Goal: Complete Application Form: Complete application form

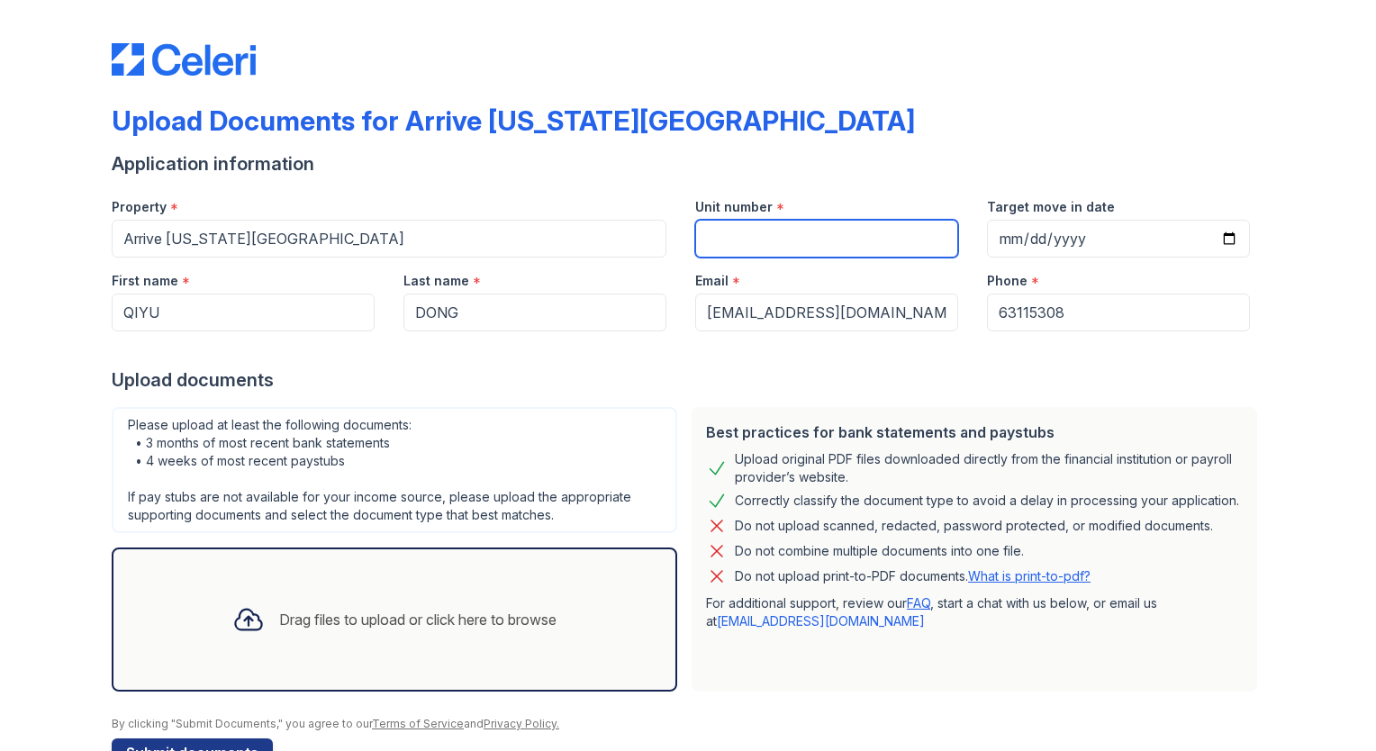
click at [761, 250] on input "Unit number" at bounding box center [826, 239] width 263 height 38
type input "909"
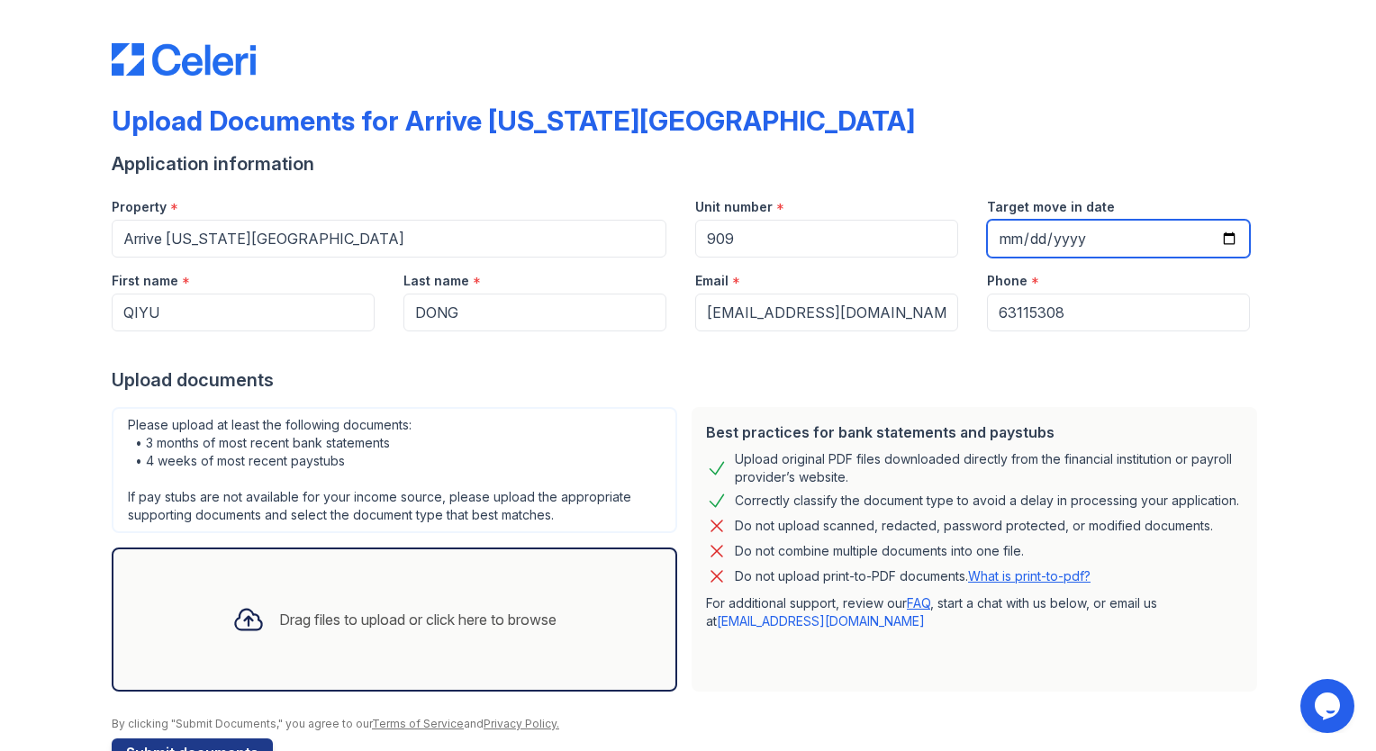
click at [1110, 245] on input "Target move in date" at bounding box center [1118, 239] width 263 height 38
click at [1027, 241] on input "Target move in date" at bounding box center [1118, 239] width 263 height 38
click at [1029, 241] on input "Target move in date" at bounding box center [1118, 239] width 263 height 38
type input "2026-09-09"
click at [1020, 286] on div "Phone *" at bounding box center [1118, 276] width 263 height 36
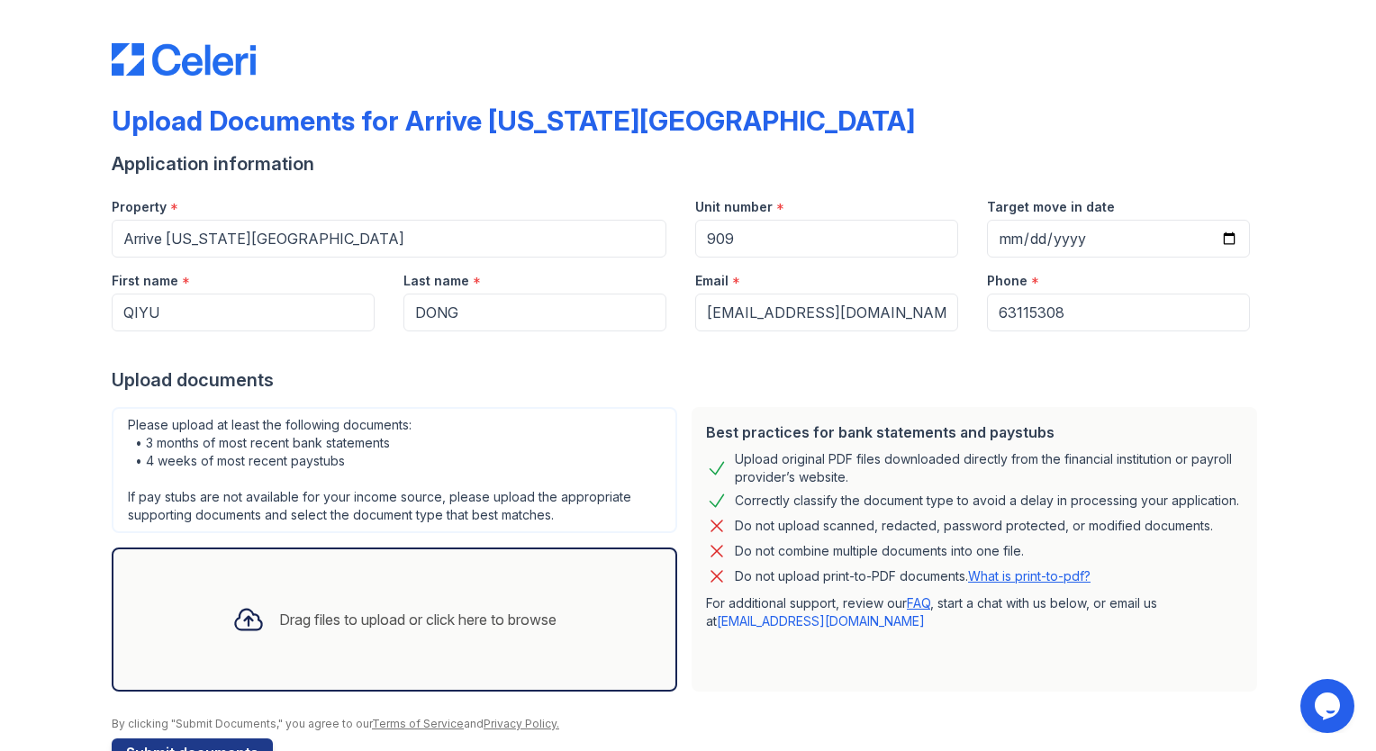
click at [1027, 296] on div "Phone * 63115308" at bounding box center [1119, 295] width 292 height 74
click at [997, 322] on input "63115308" at bounding box center [1118, 313] width 263 height 38
click at [1003, 315] on input "63115308" at bounding box center [1118, 313] width 263 height 38
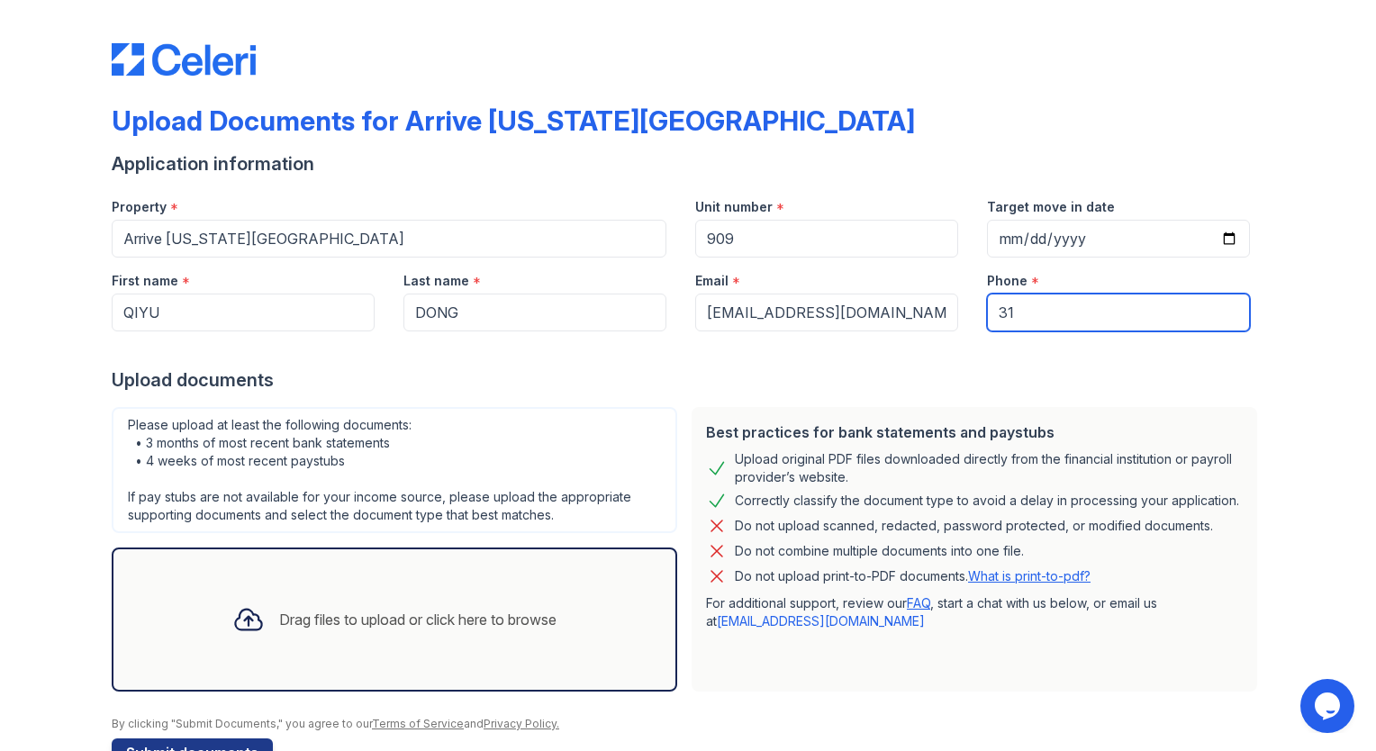
type input "3145750420"
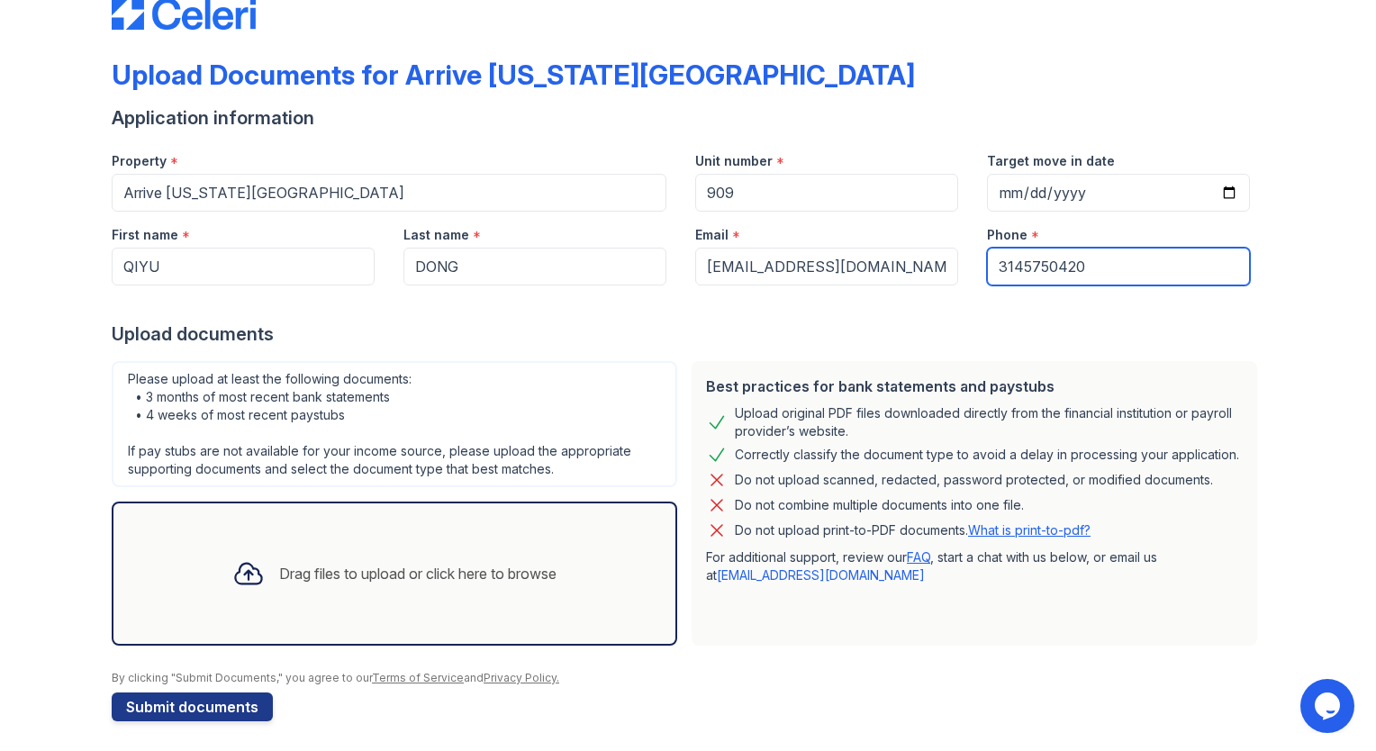
scroll to position [50, 0]
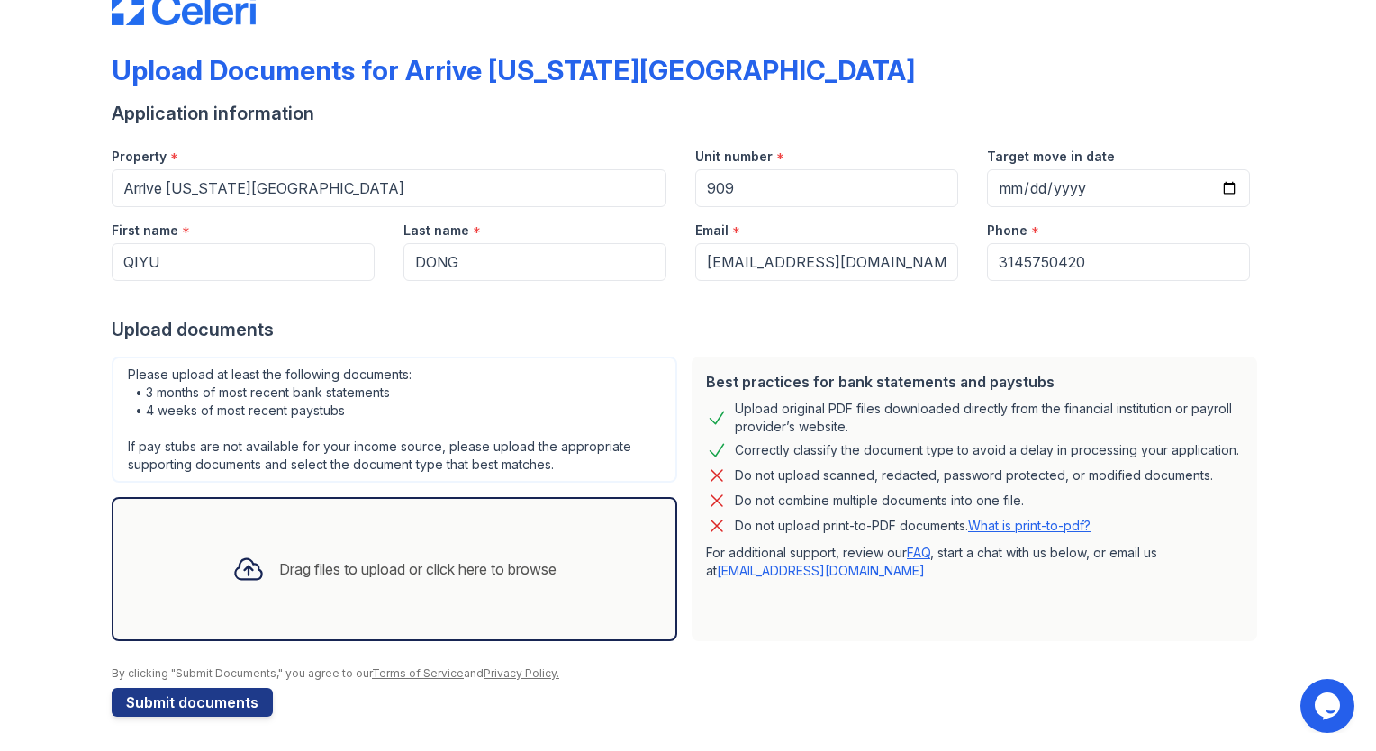
click at [296, 545] on div "Drag files to upload or click here to browse" at bounding box center [394, 569] width 353 height 61
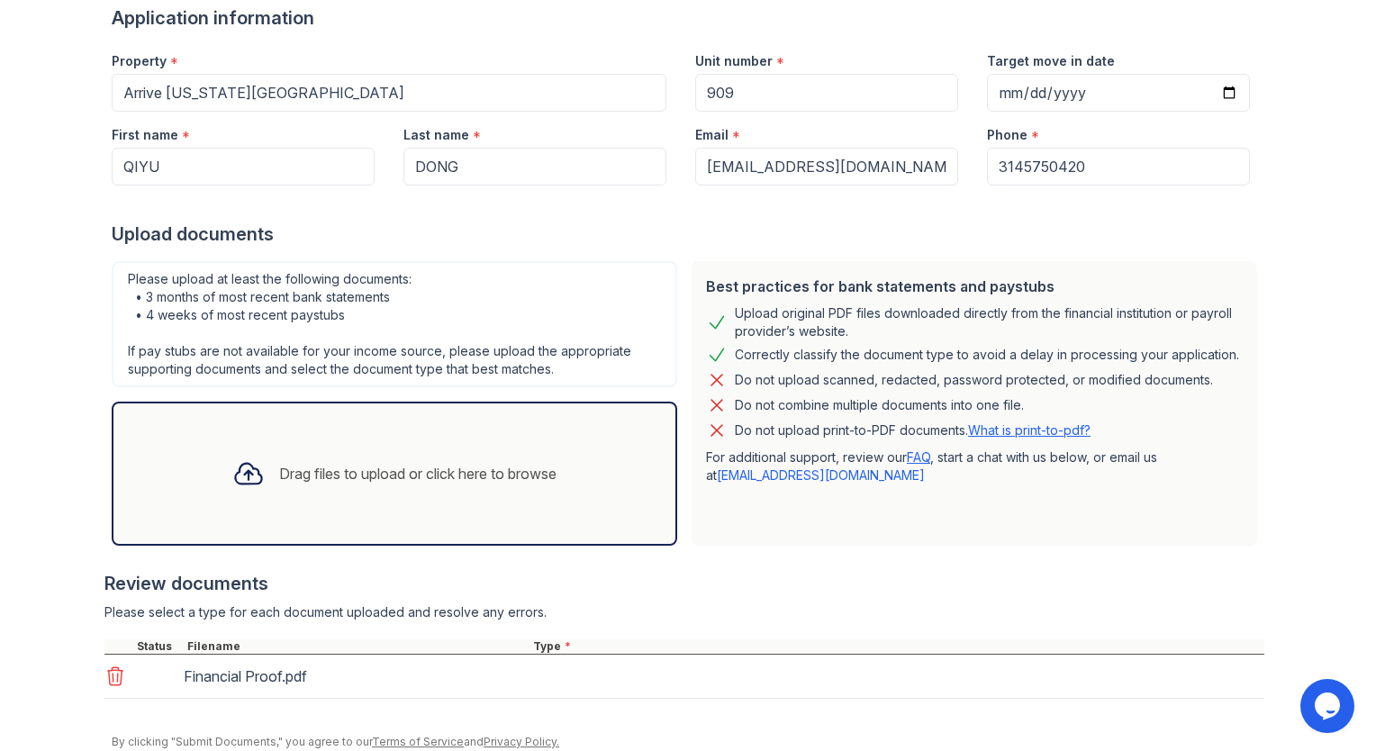
scroll to position [213, 0]
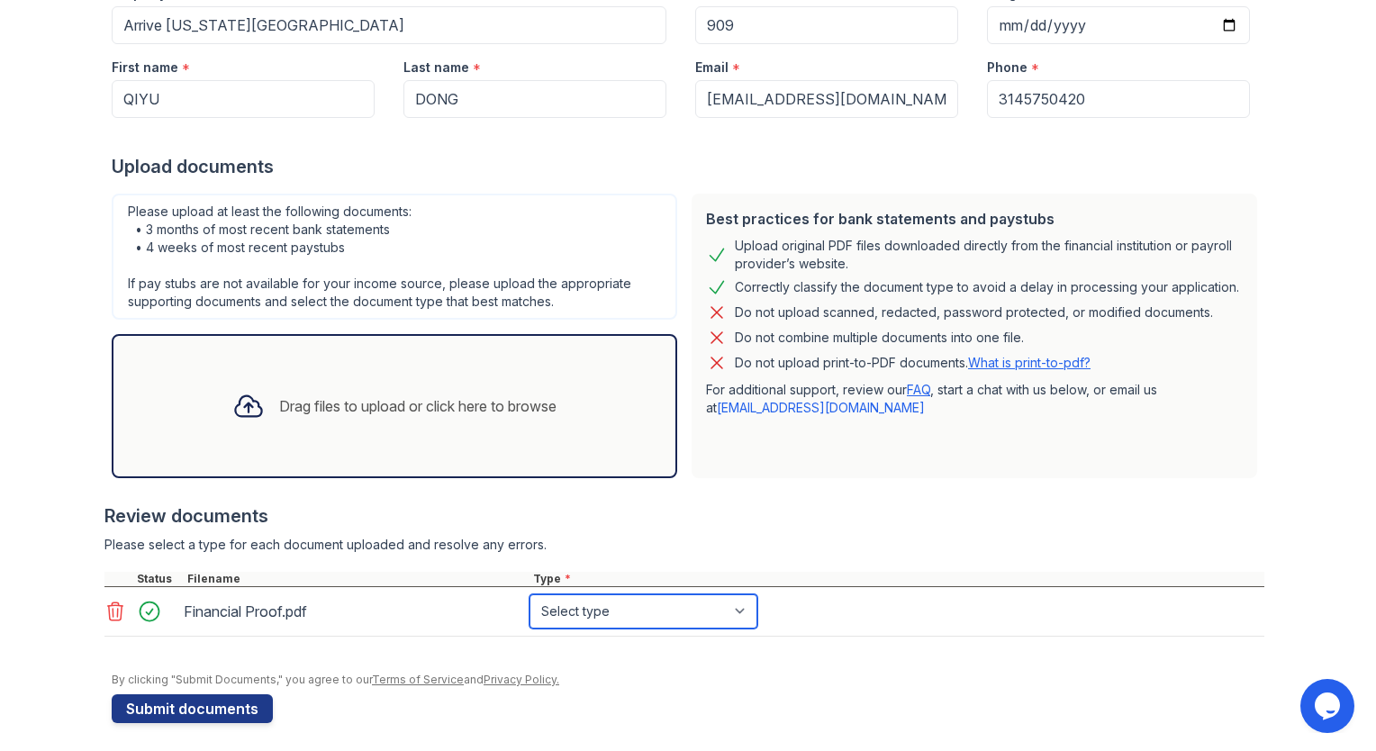
click at [595, 618] on select "Select type Paystub Bank Statement Offer Letter Tax Documents Benefit Award Let…" at bounding box center [644, 611] width 228 height 34
select select "offer_letter"
click at [530, 594] on select "Select type Paystub Bank Statement Offer Letter Tax Documents Benefit Award Let…" at bounding box center [644, 611] width 228 height 34
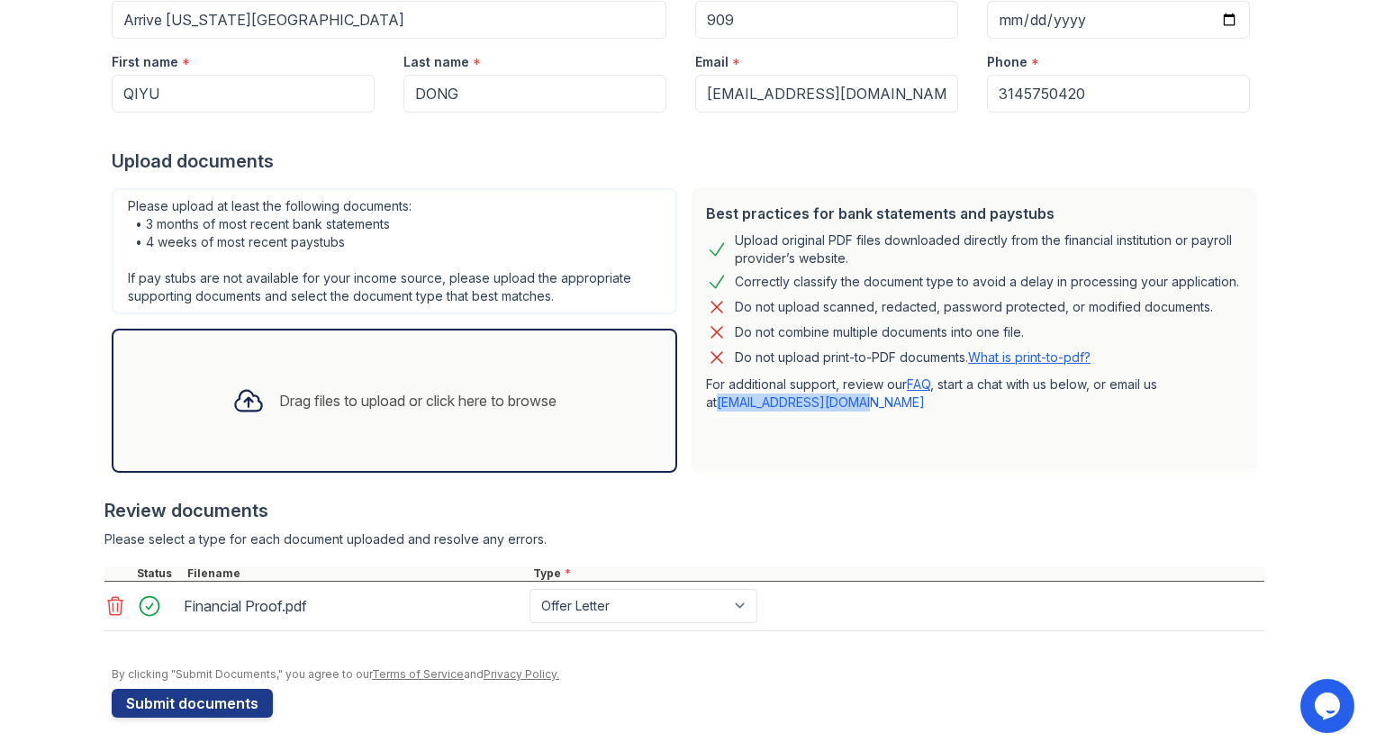
drag, startPoint x: 1360, startPoint y: 389, endPoint x: 1360, endPoint y: 399, distance: 9.9
click at [1360, 399] on div "Upload Documents for Arrive Michigan Avenue Application information Property * …" at bounding box center [688, 156] width 1376 height 751
click at [1207, 472] on div "Best practices for bank statements and paystubs Upload original PDF files downl…" at bounding box center [975, 330] width 580 height 299
click at [1165, 533] on div "Please select a type for each document uploaded and resolve any errors." at bounding box center [684, 540] width 1160 height 18
drag, startPoint x: 1216, startPoint y: 404, endPoint x: 921, endPoint y: 392, distance: 295.7
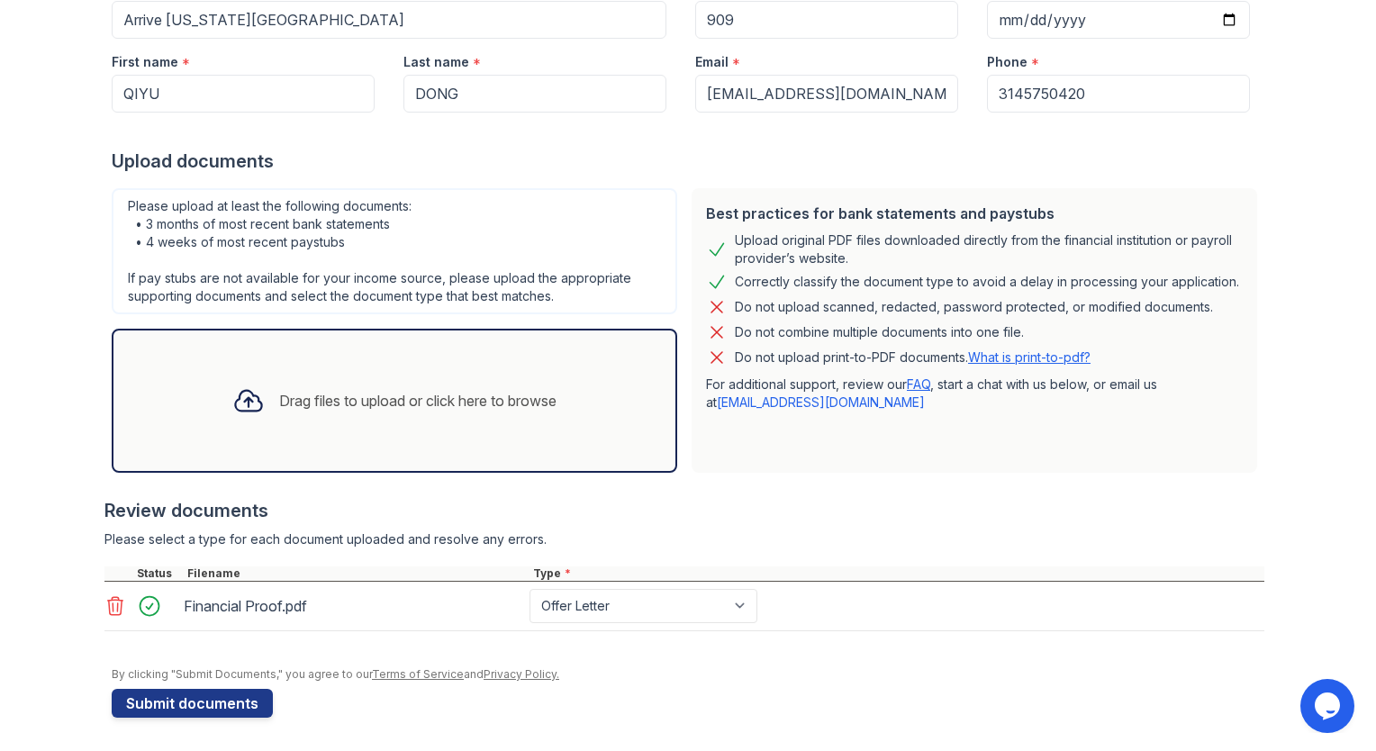
click at [1216, 404] on p "For additional support, review our FAQ , start a chat with us below, or email u…" at bounding box center [974, 394] width 537 height 36
click at [387, 413] on div "Drag files to upload or click here to browse" at bounding box center [394, 400] width 353 height 61
click at [406, 364] on div "Drag files to upload or click here to browse" at bounding box center [395, 401] width 566 height 144
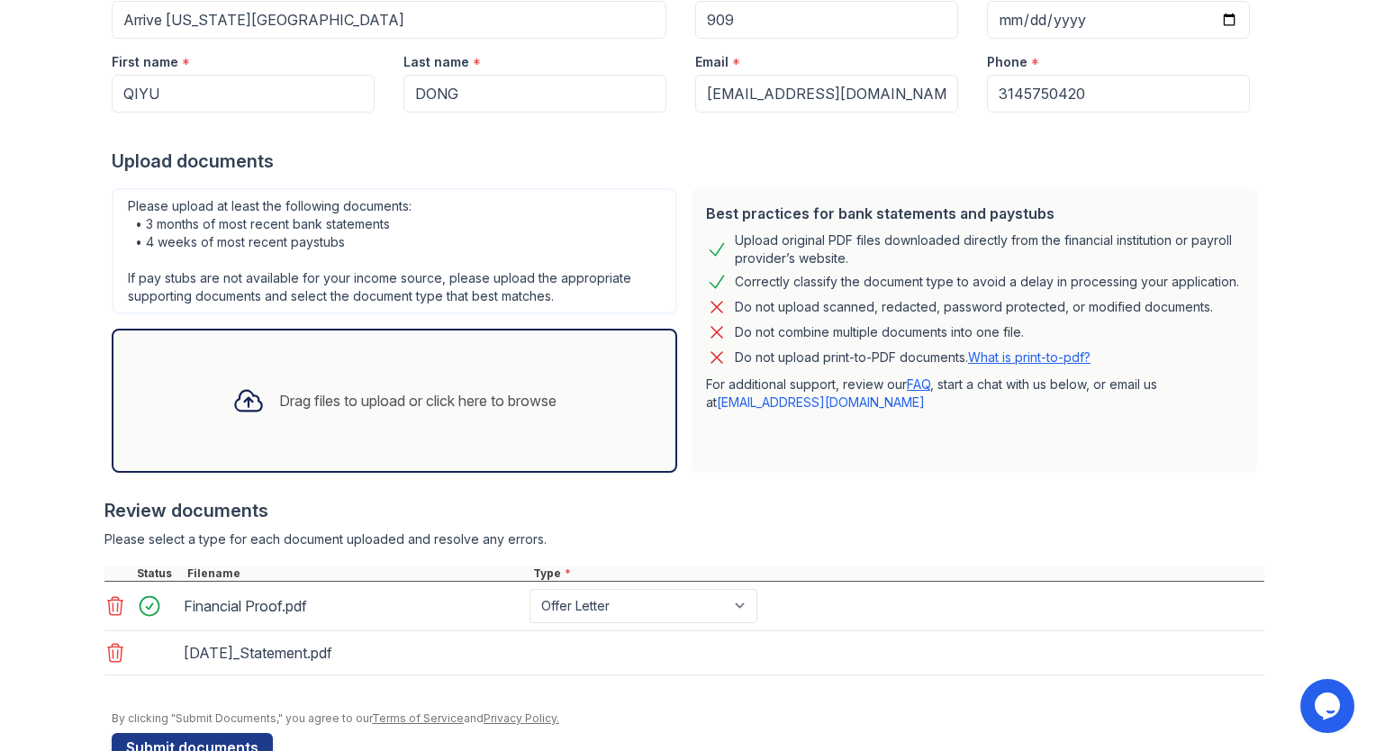
click at [336, 411] on div "Drag files to upload or click here to browse" at bounding box center [394, 400] width 353 height 61
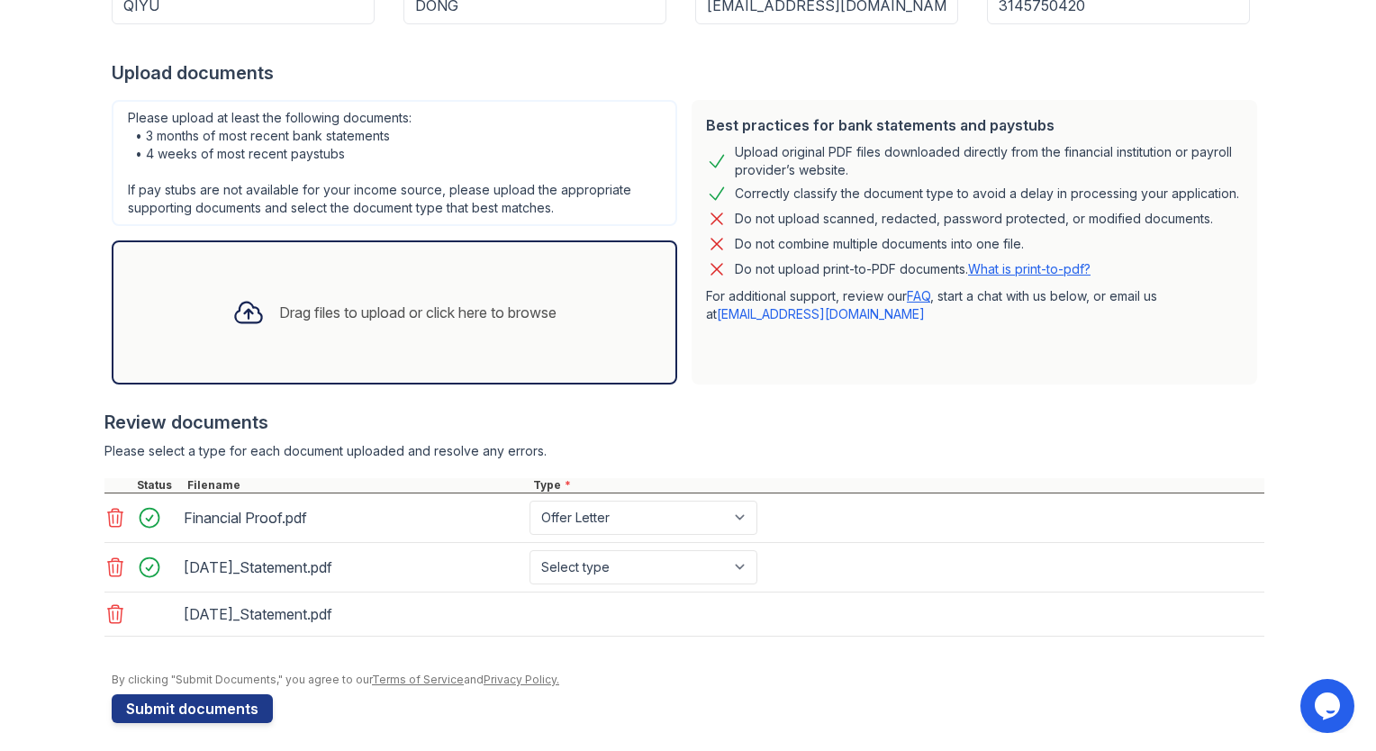
scroll to position [309, 0]
click at [692, 553] on select "Select type Paystub Bank Statement Offer Letter Tax Documents Benefit Award Let…" at bounding box center [644, 566] width 228 height 34
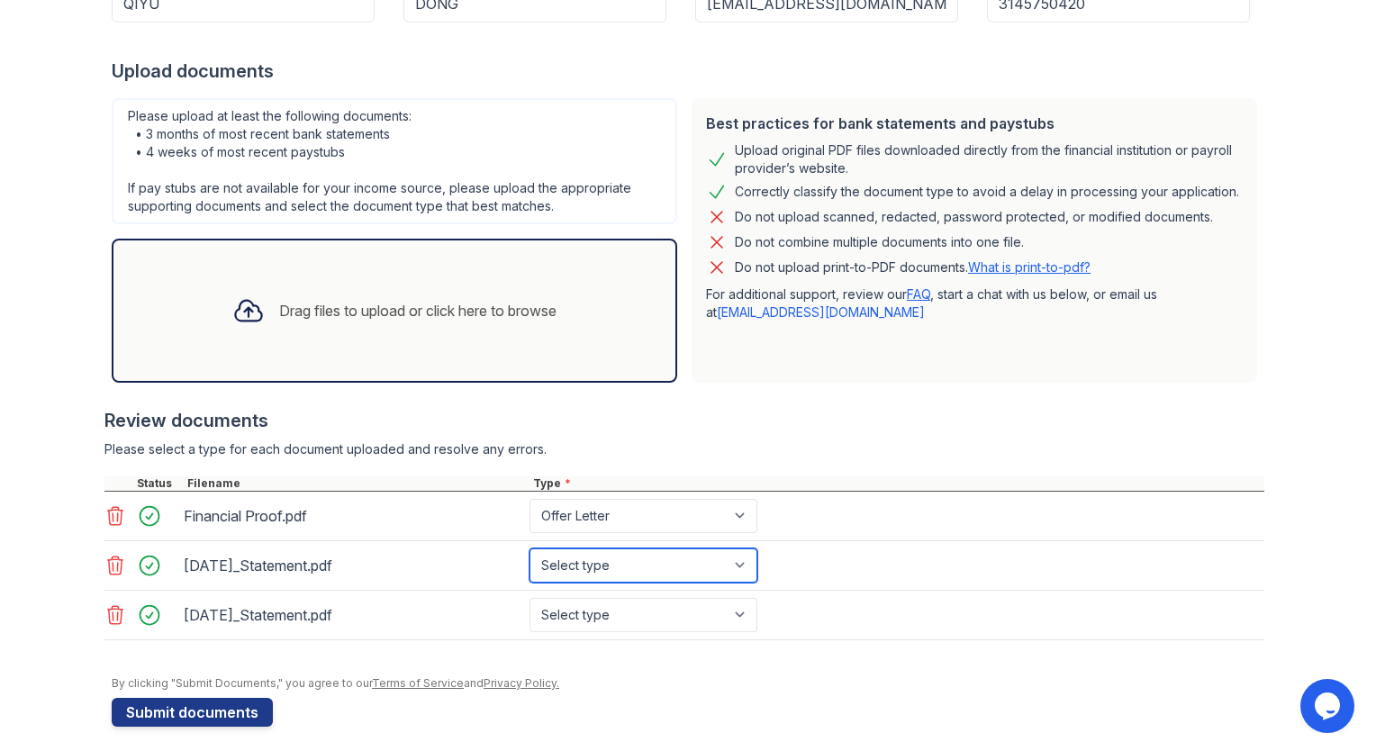
select select "bank_statement"
click at [530, 549] on select "Select type Paystub Bank Statement Offer Letter Tax Documents Benefit Award Let…" at bounding box center [644, 566] width 228 height 34
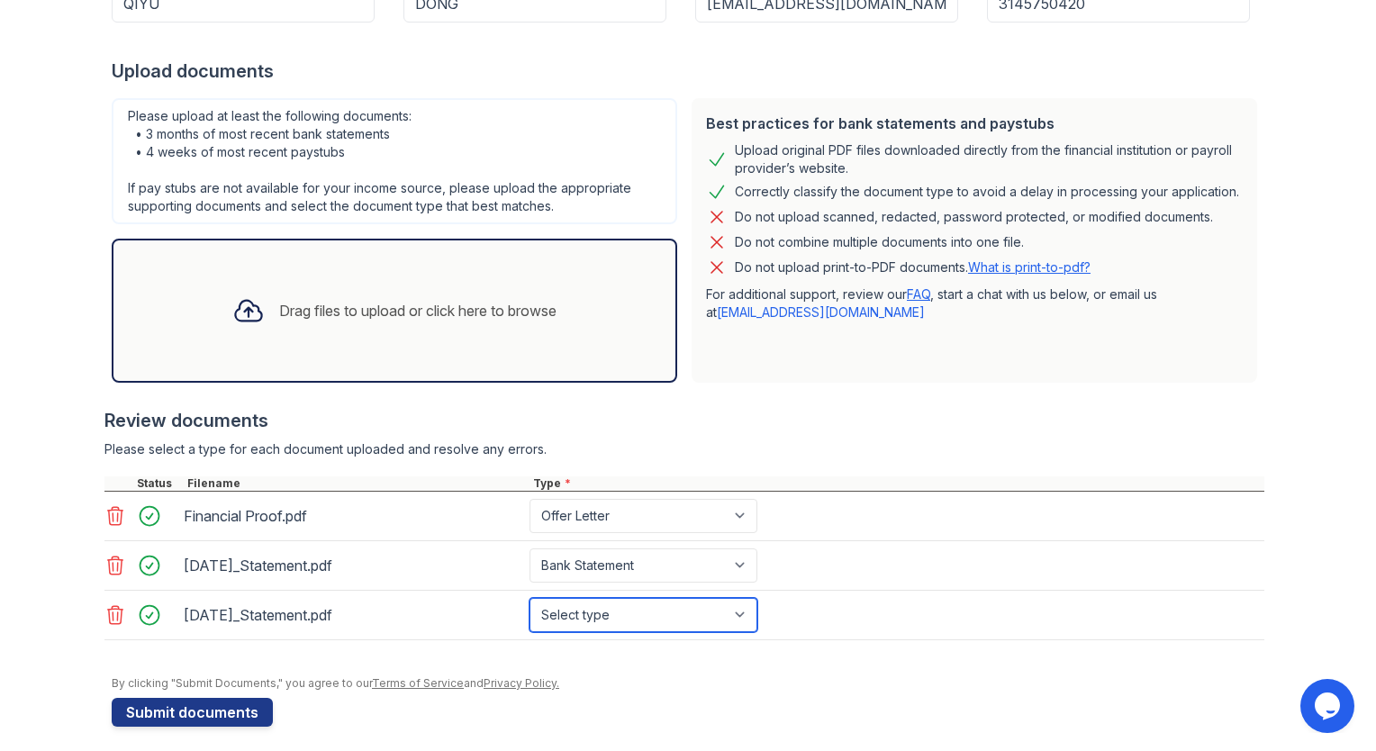
click at [651, 600] on select "Select type Paystub Bank Statement Offer Letter Tax Documents Benefit Award Let…" at bounding box center [644, 615] width 228 height 34
select select "bank_statement"
click at [530, 598] on select "Select type Paystub Bank Statement Offer Letter Tax Documents Benefit Award Let…" at bounding box center [644, 615] width 228 height 34
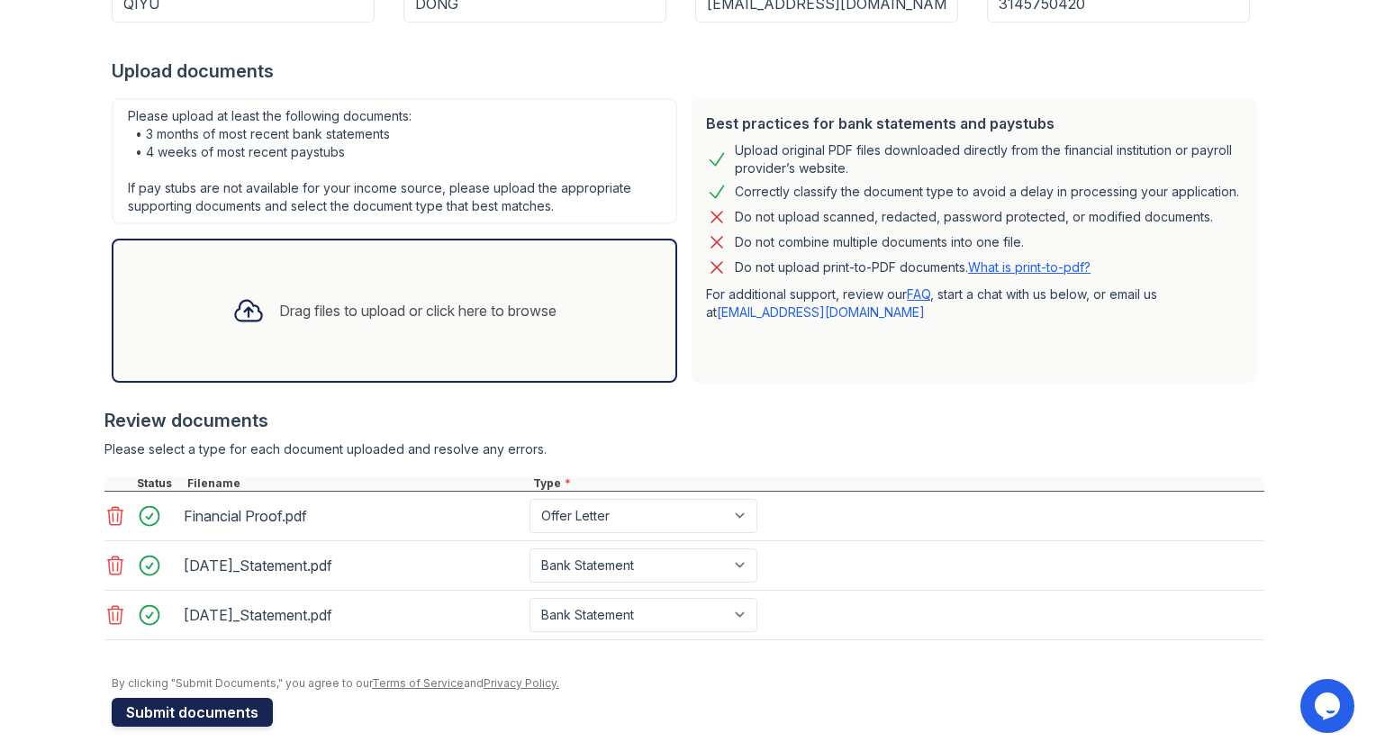
click at [227, 718] on button "Submit documents" at bounding box center [192, 712] width 161 height 29
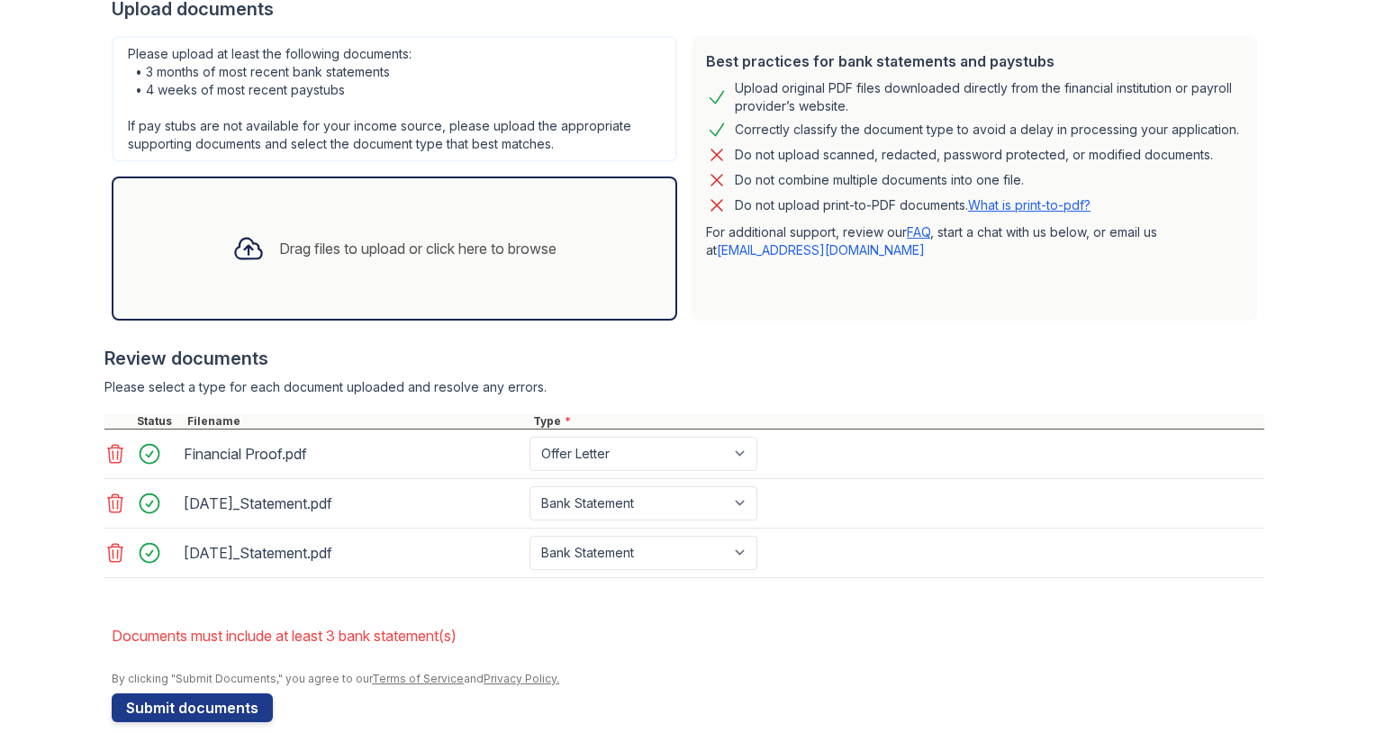
scroll to position [425, 0]
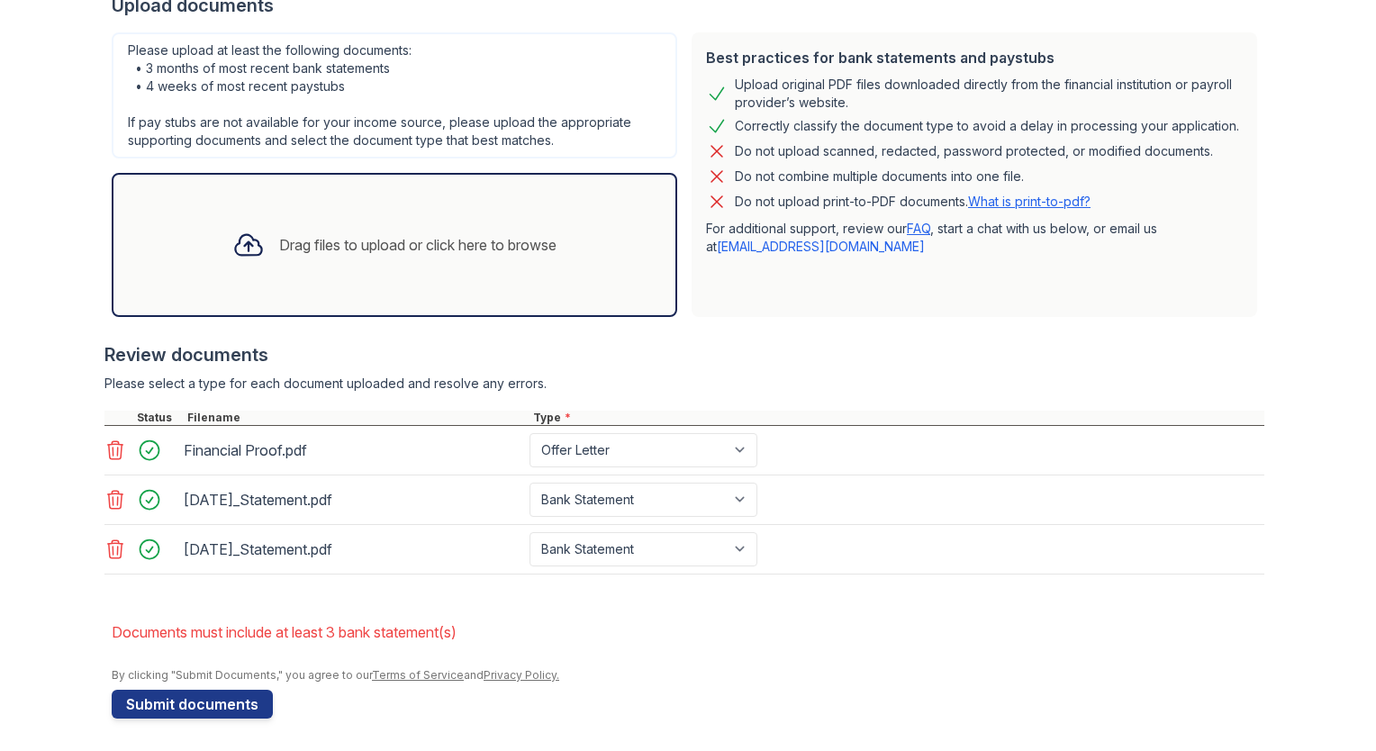
click at [204, 286] on div "Drag files to upload or click here to browse" at bounding box center [395, 245] width 566 height 144
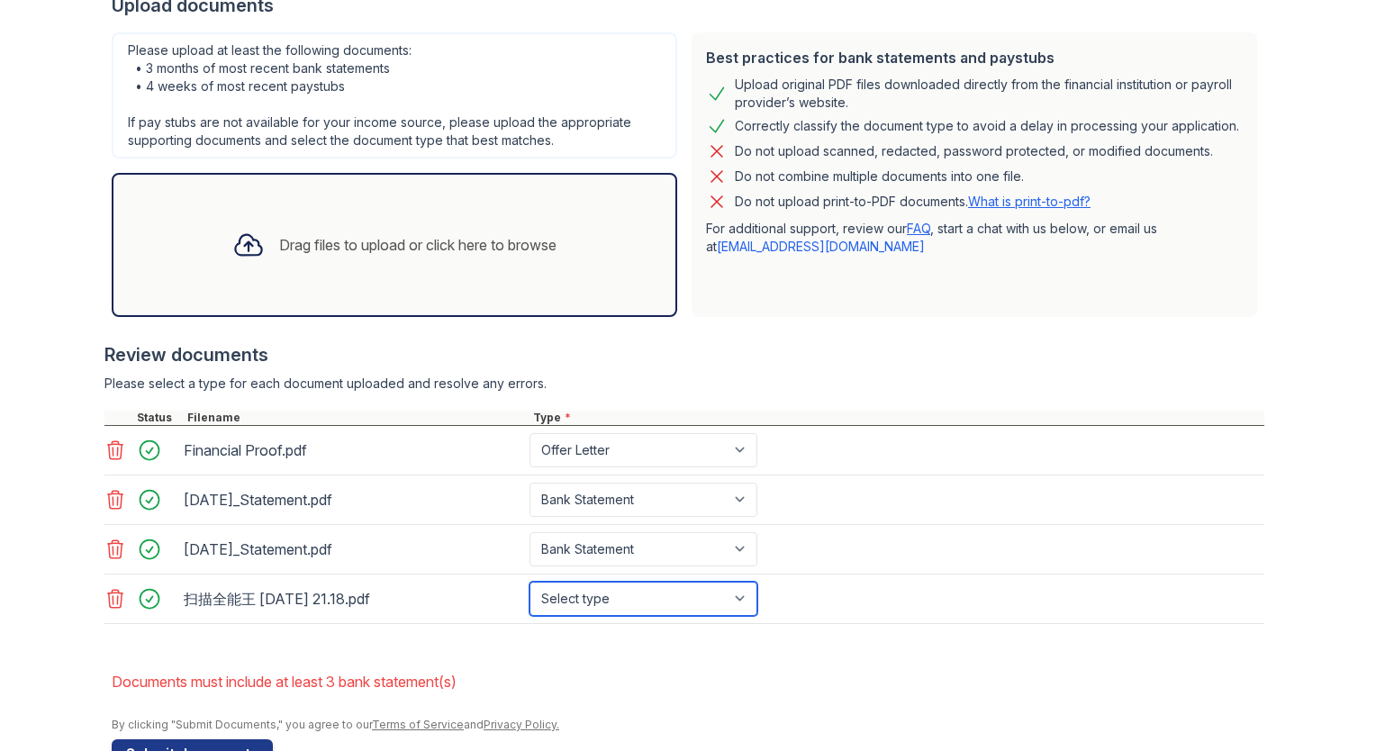
click at [587, 585] on select "Select type Paystub Bank Statement Offer Letter Tax Documents Benefit Award Let…" at bounding box center [644, 599] width 228 height 34
select select "bank_statement"
click at [530, 582] on select "Select type Paystub Bank Statement Offer Letter Tax Documents Benefit Award Let…" at bounding box center [644, 599] width 228 height 34
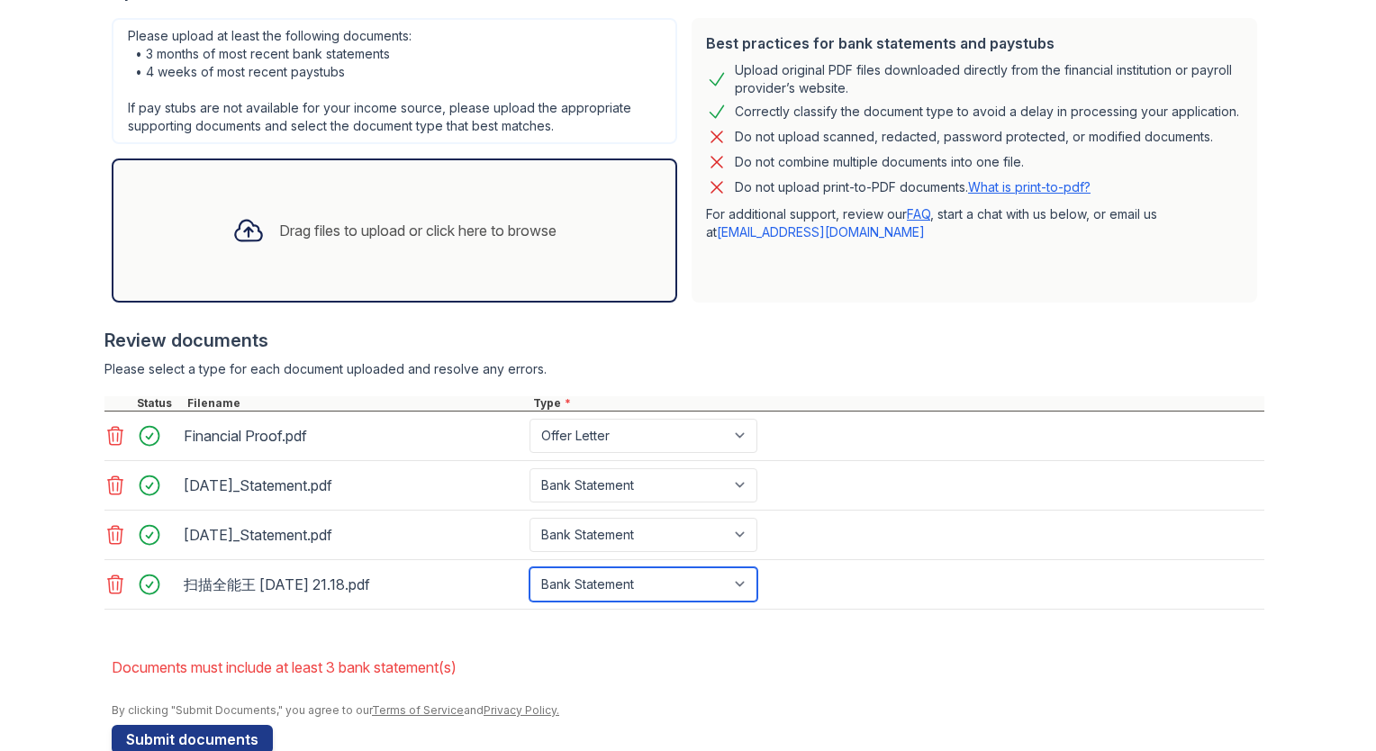
scroll to position [474, 0]
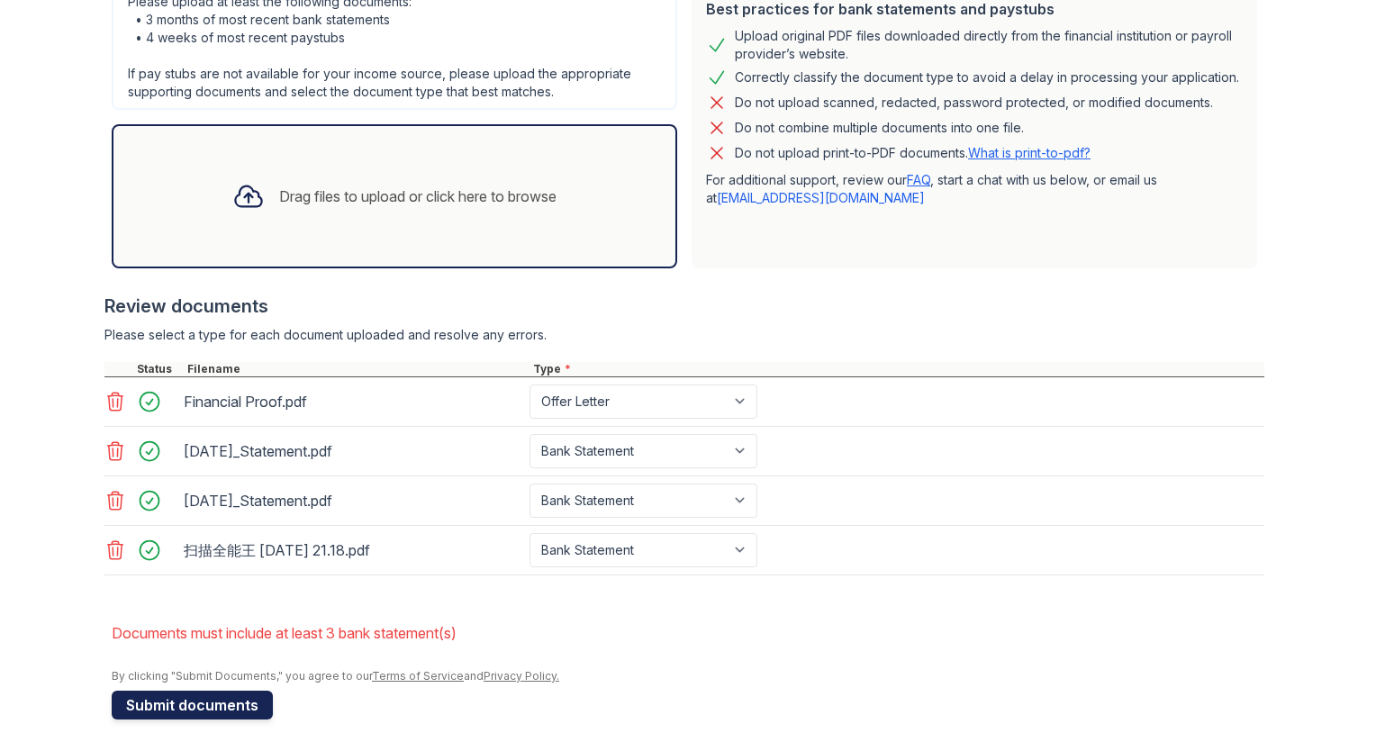
click at [241, 694] on button "Submit documents" at bounding box center [192, 705] width 161 height 29
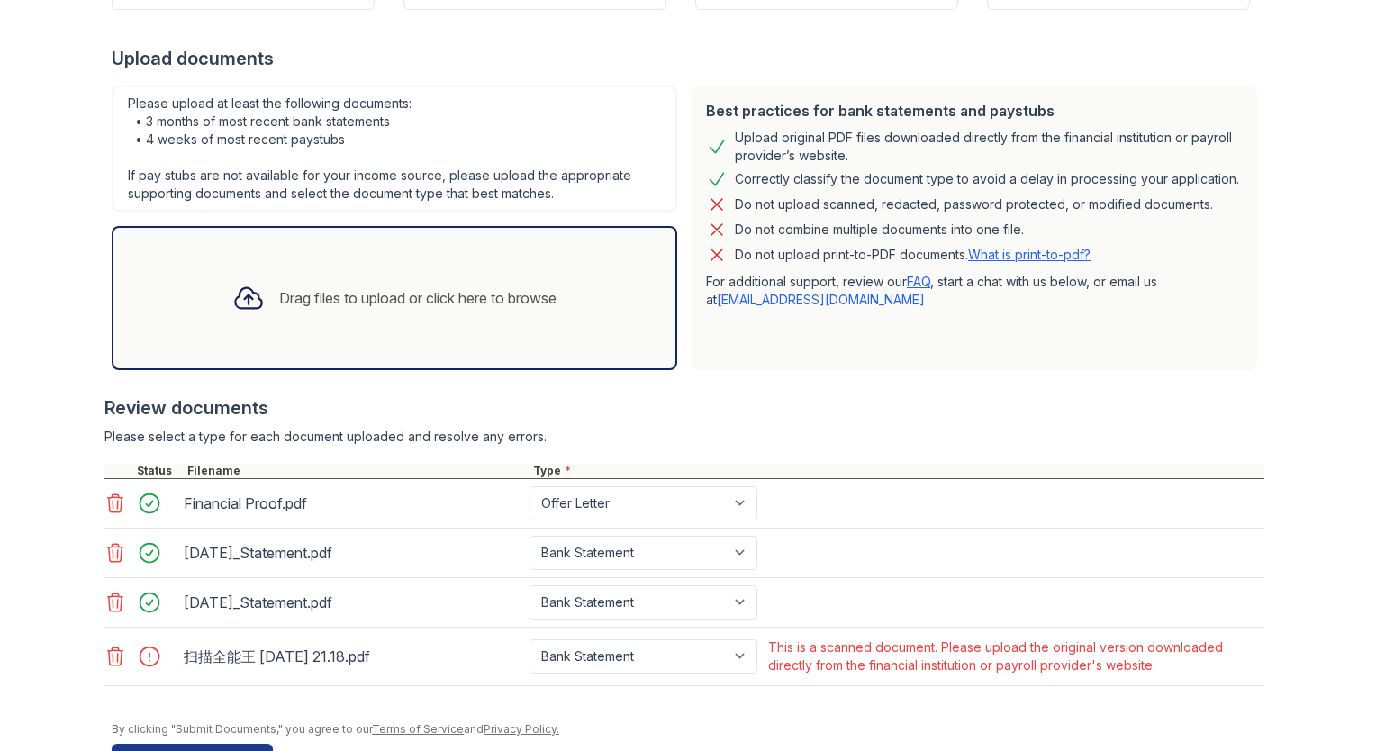
scroll to position [420, 0]
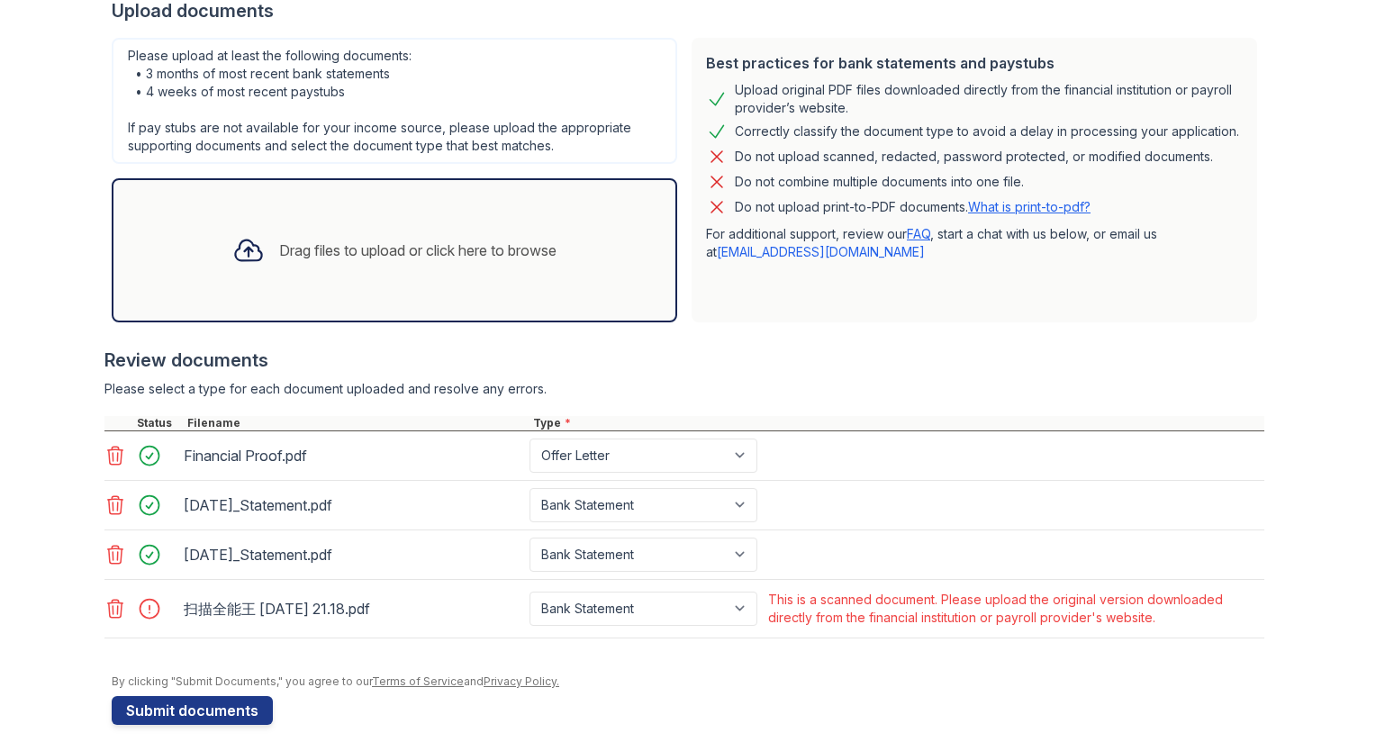
click at [115, 603] on icon at bounding box center [115, 609] width 22 height 22
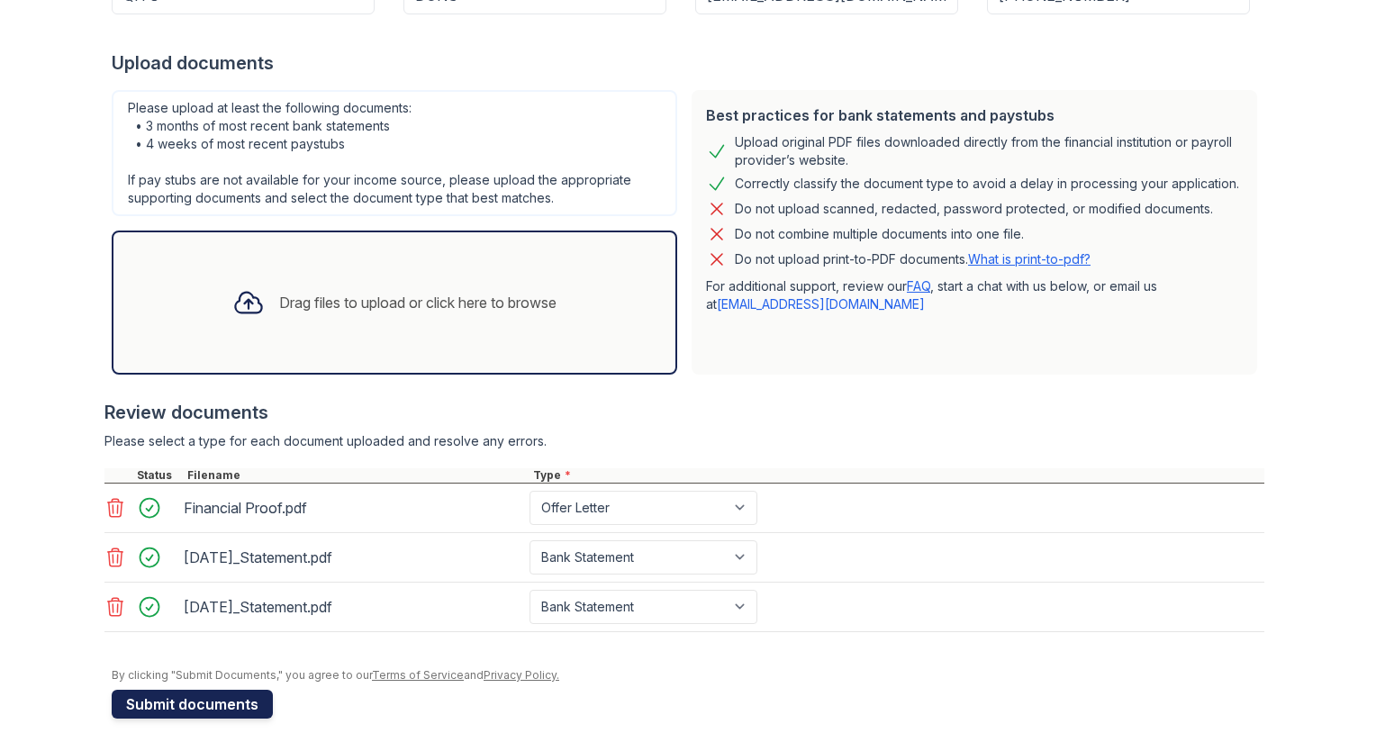
click at [148, 698] on button "Submit documents" at bounding box center [192, 704] width 161 height 29
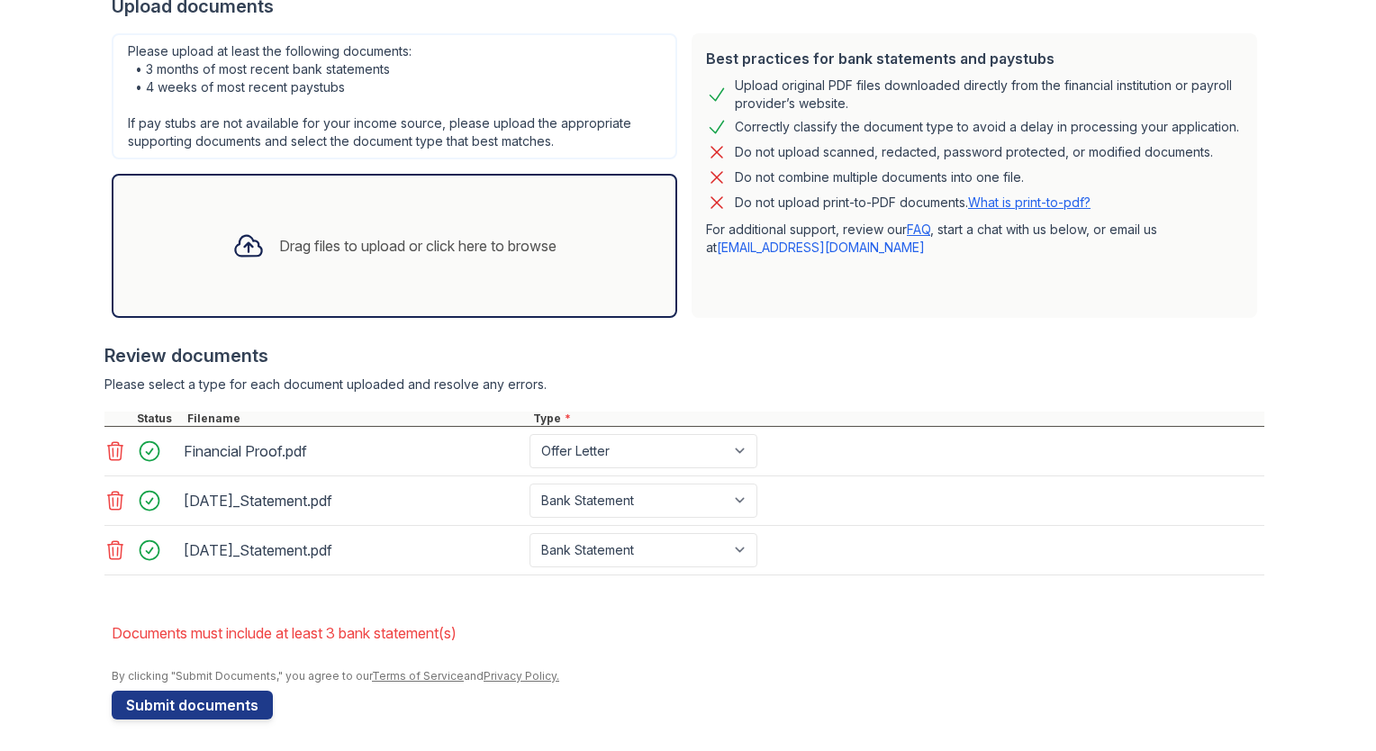
scroll to position [425, 0]
click at [251, 274] on div "Drag files to upload or click here to browse" at bounding box center [395, 245] width 566 height 144
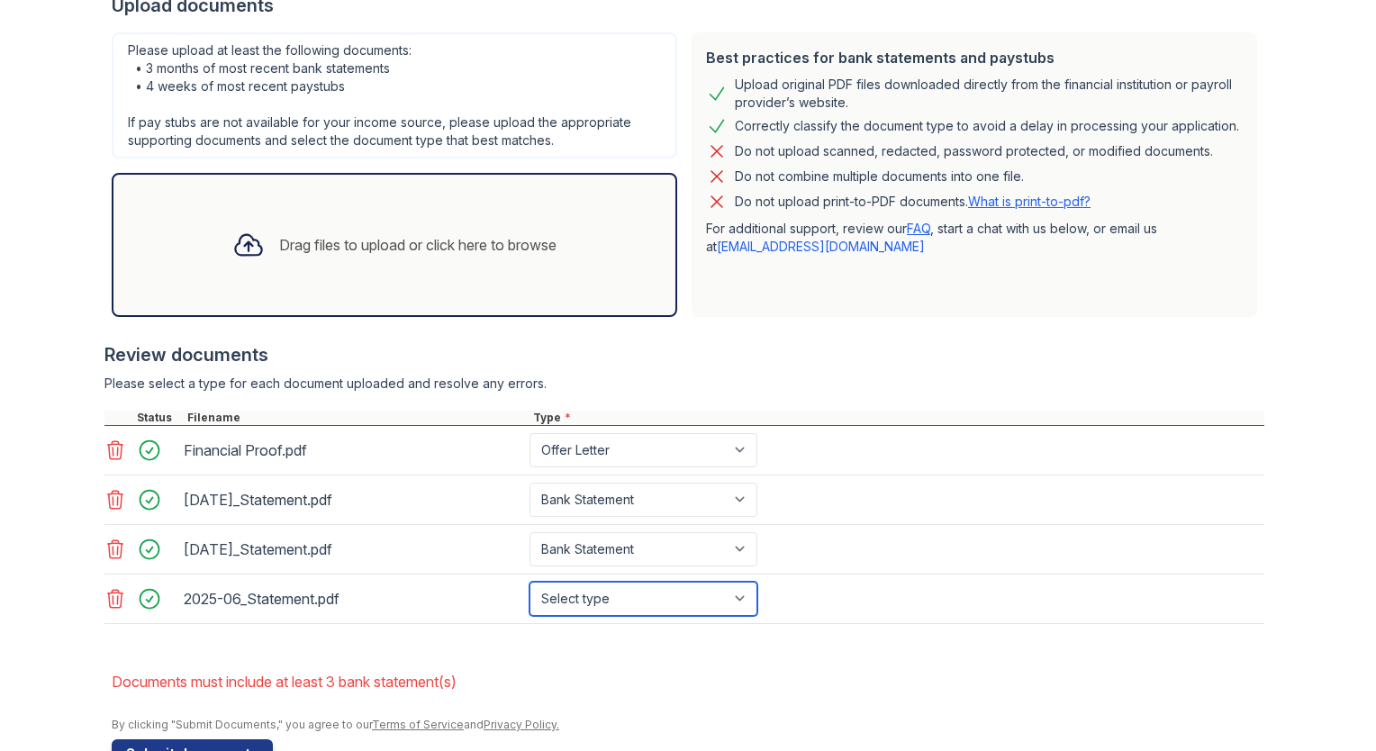
click at [598, 591] on select "Select type Paystub Bank Statement Offer Letter Tax Documents Benefit Award Let…" at bounding box center [644, 599] width 228 height 34
select select "bank_statement"
click at [530, 582] on select "Select type Paystub Bank Statement Offer Letter Tax Documents Benefit Award Let…" at bounding box center [644, 599] width 228 height 34
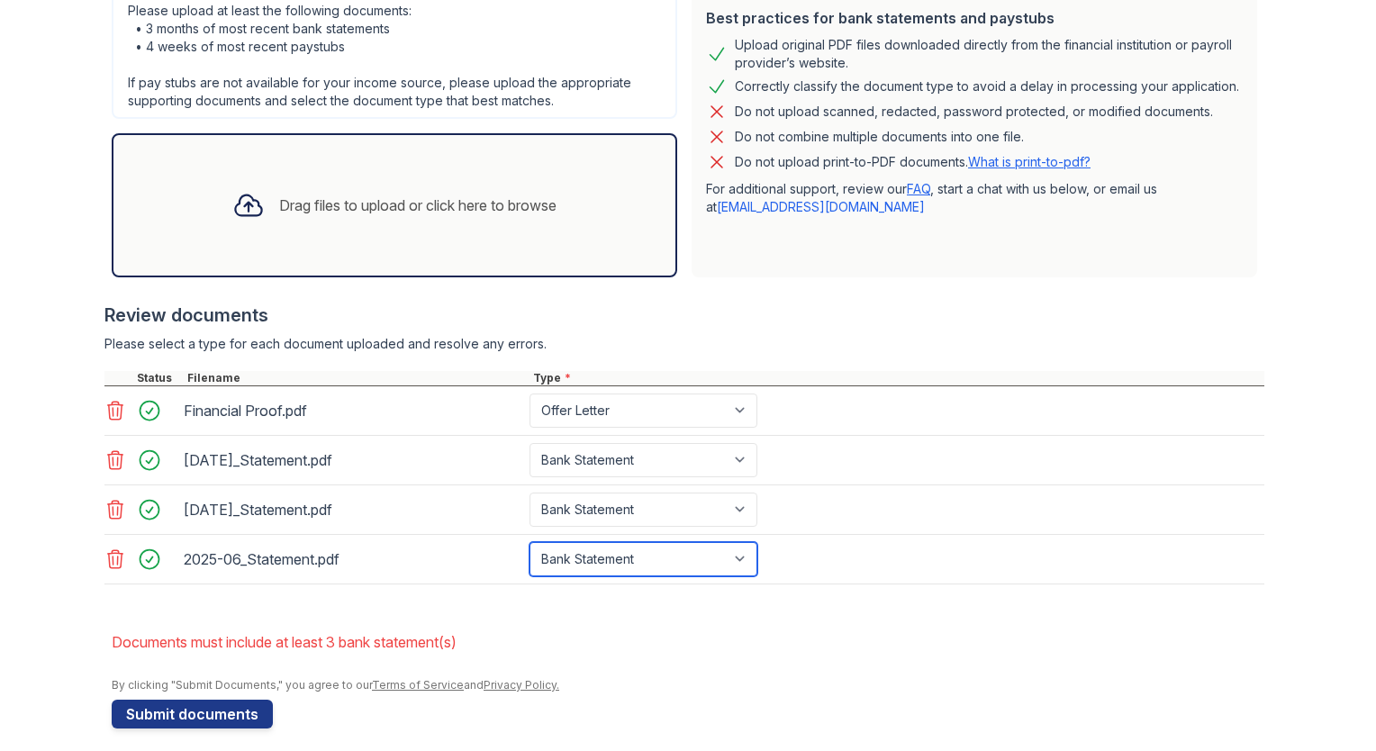
scroll to position [474, 0]
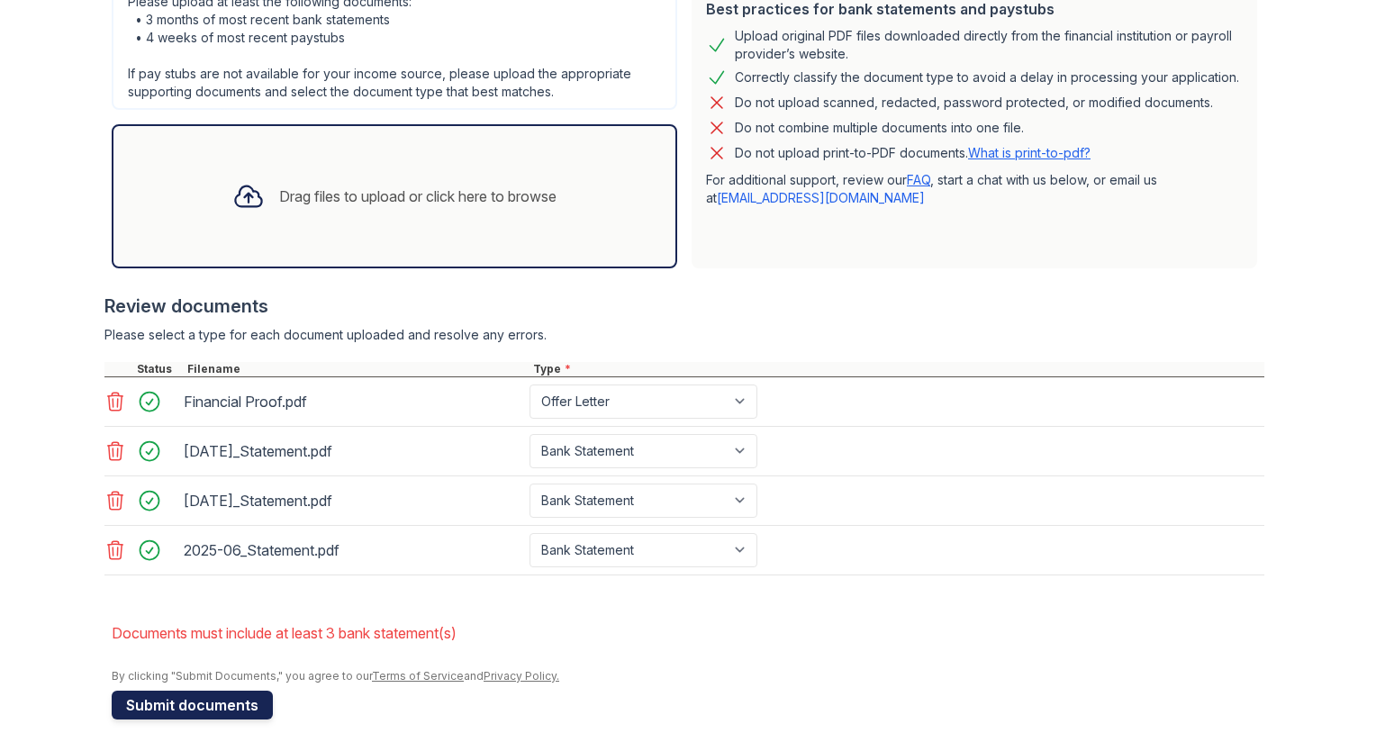
click at [256, 698] on button "Submit documents" at bounding box center [192, 705] width 161 height 29
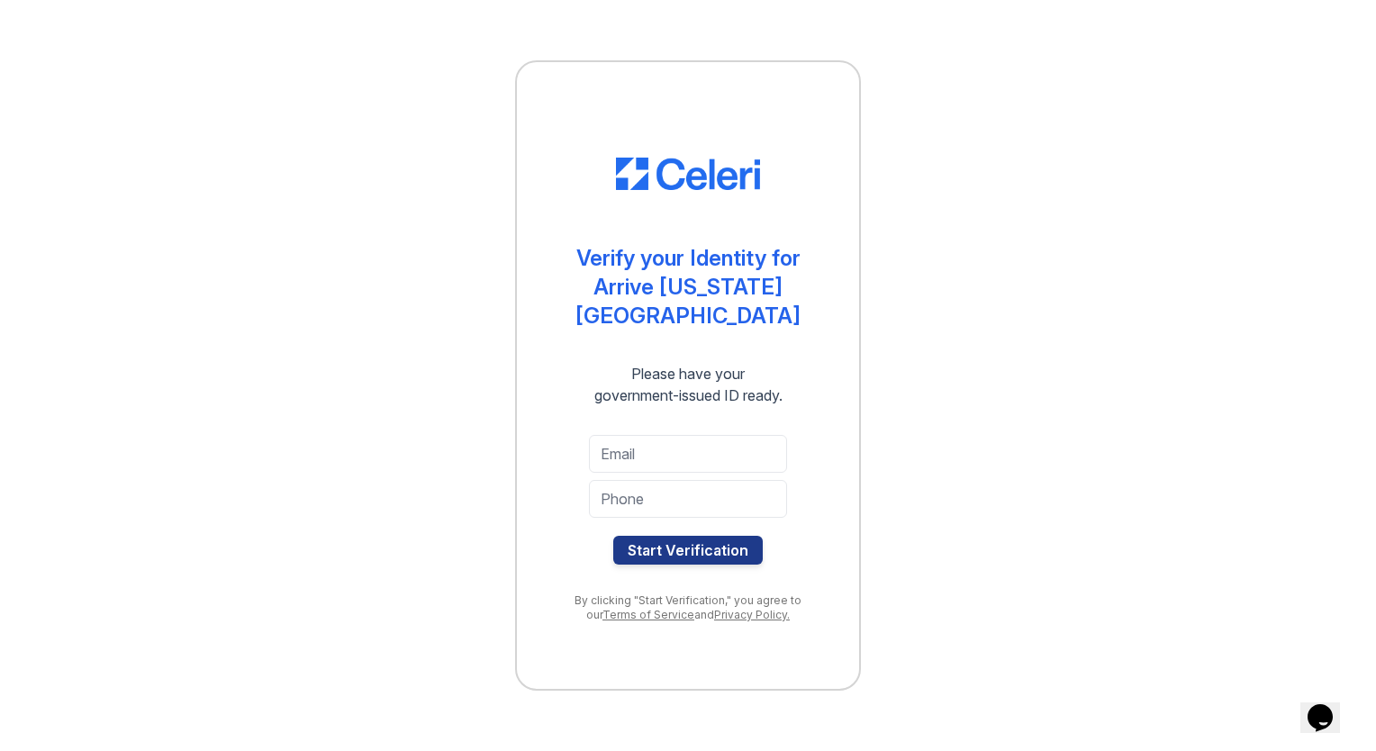
type input "dkevin951159@gmail.com"
type input "+13145750420"
click at [651, 536] on button "Start Verification" at bounding box center [688, 550] width 150 height 29
